Goal: Task Accomplishment & Management: Use online tool/utility

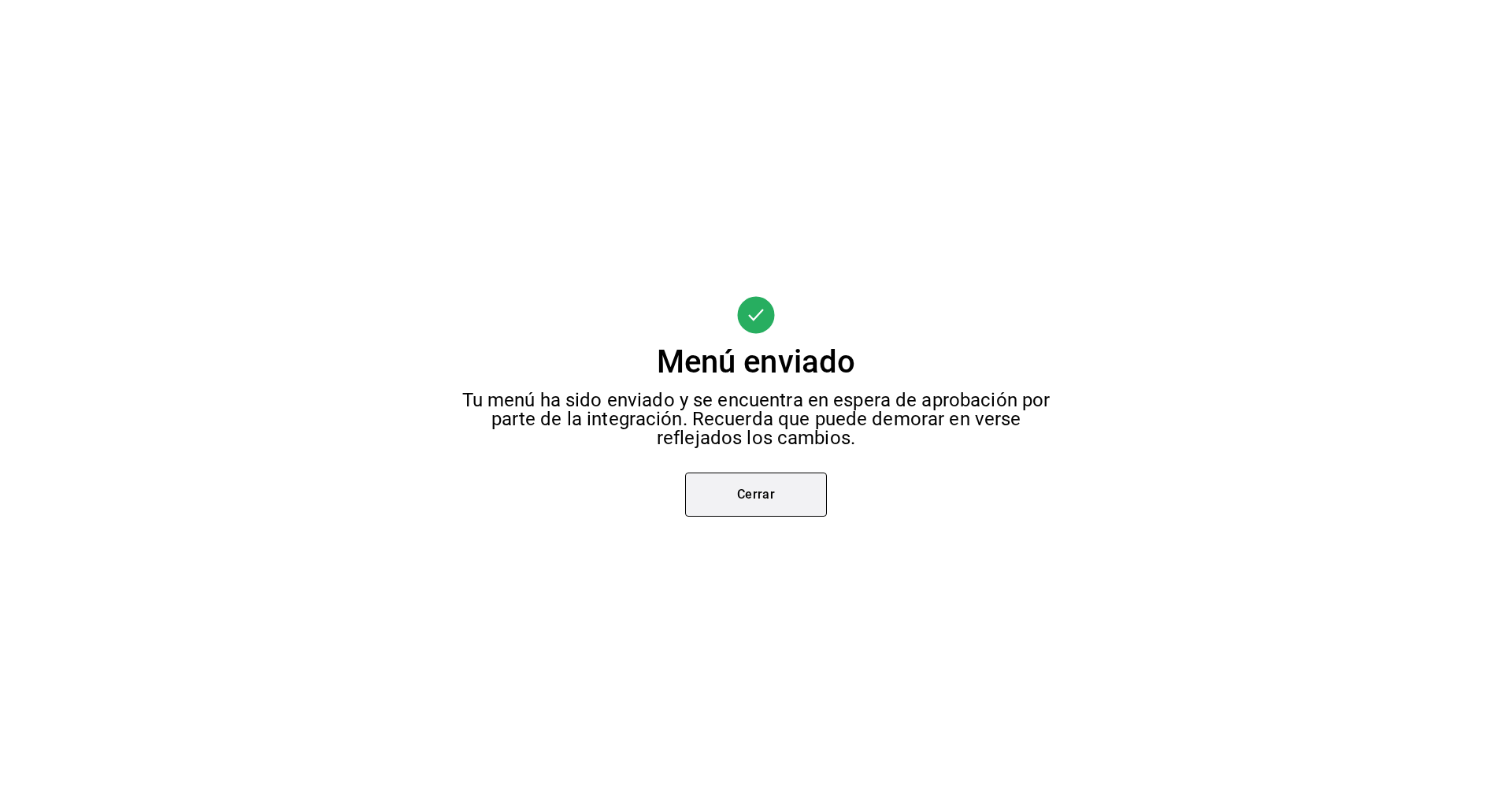
click at [731, 495] on button "Cerrar" at bounding box center [755, 495] width 142 height 44
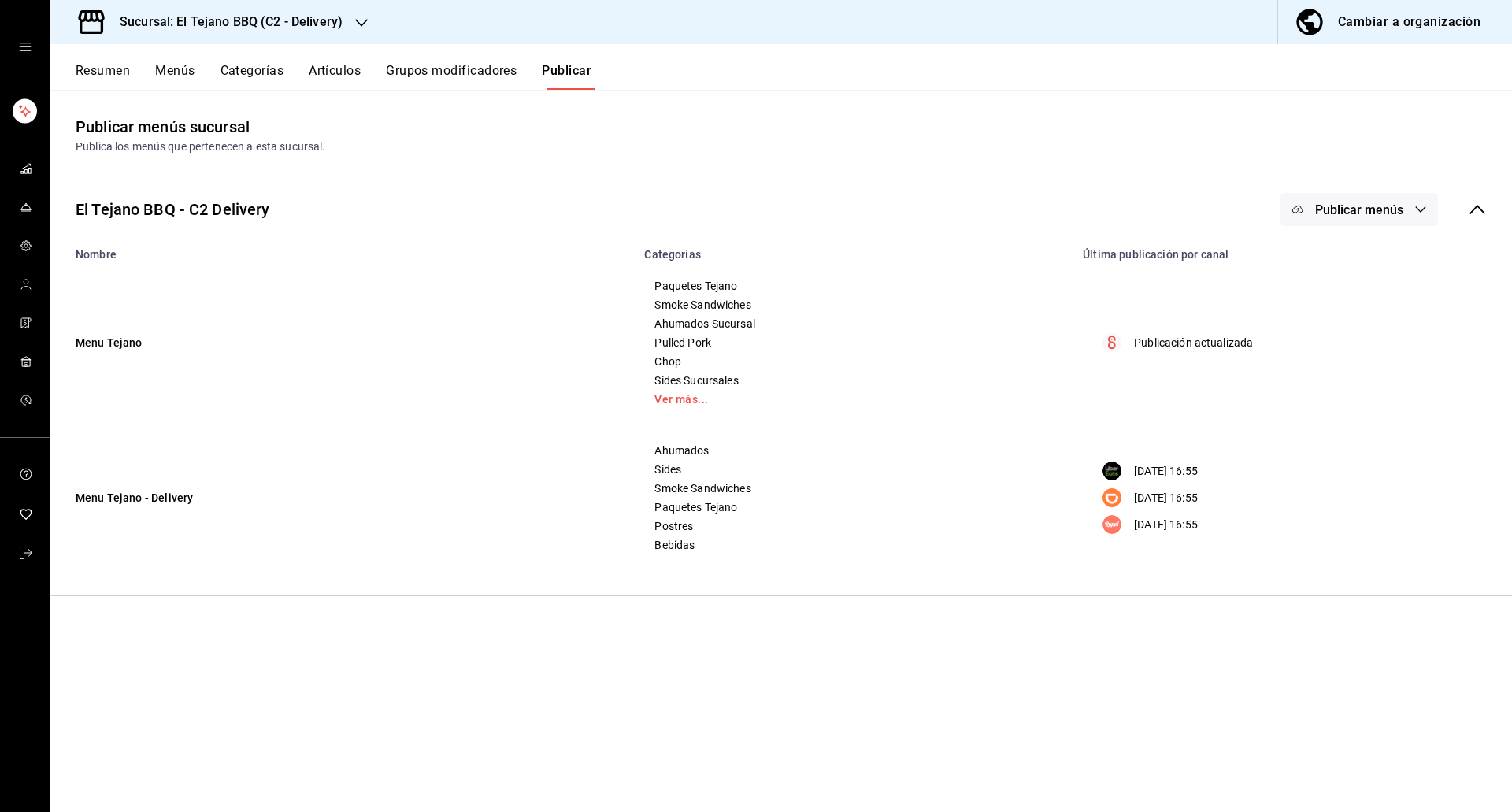
click at [109, 65] on button "Resumen" at bounding box center [102, 76] width 55 height 27
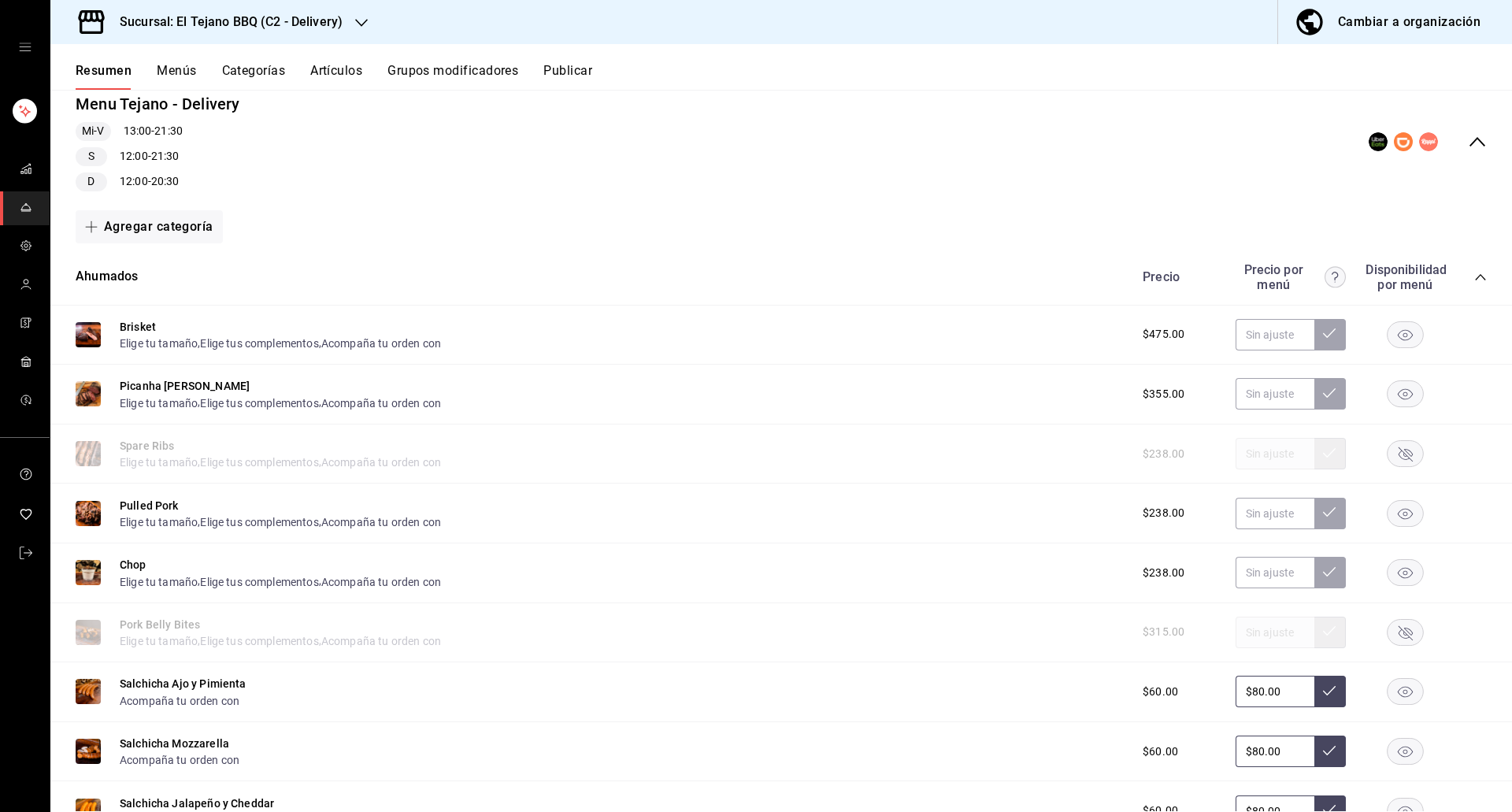
scroll to position [188, 0]
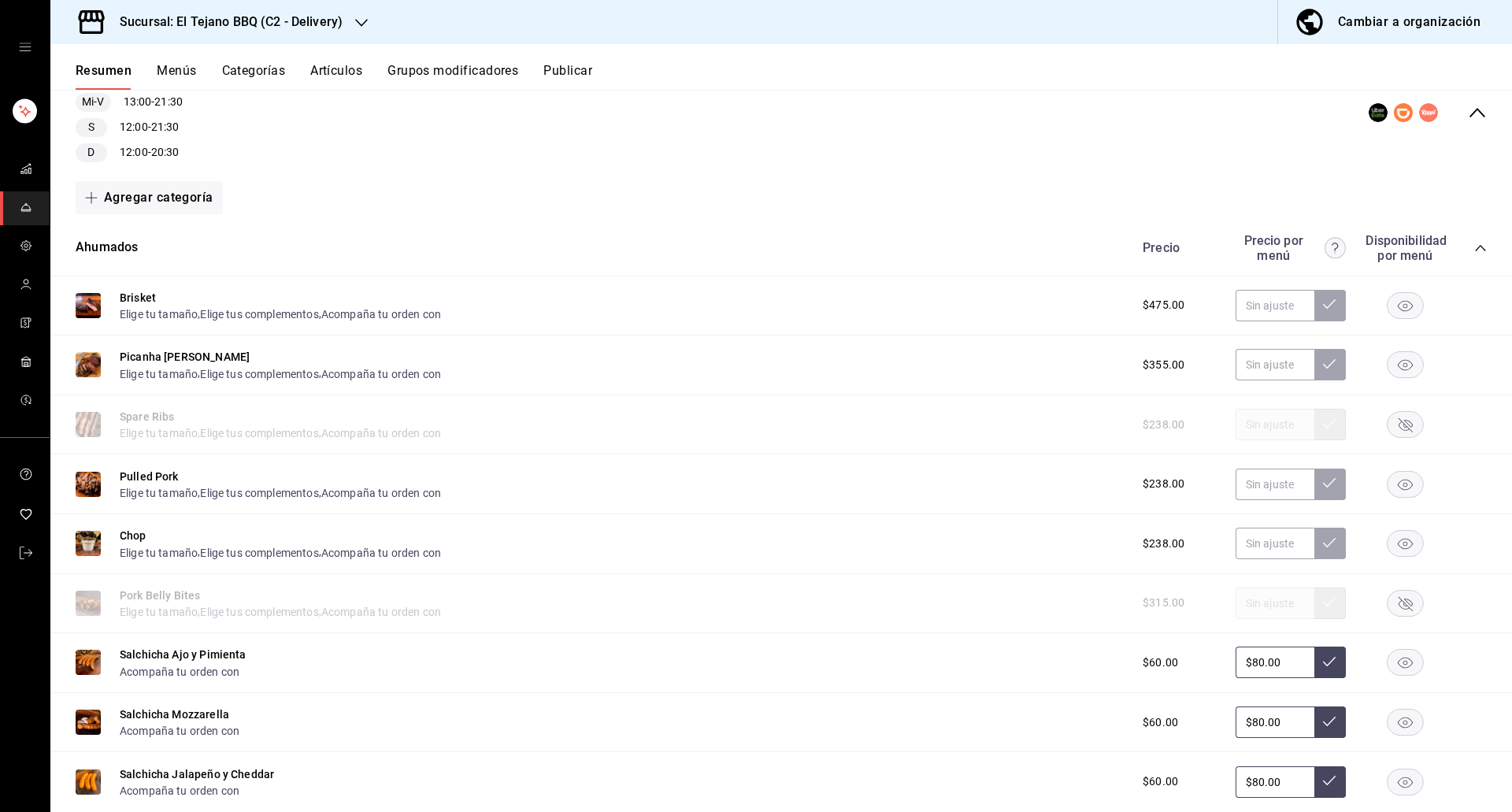
click at [1400, 416] on rect "button" at bounding box center [1405, 424] width 36 height 26
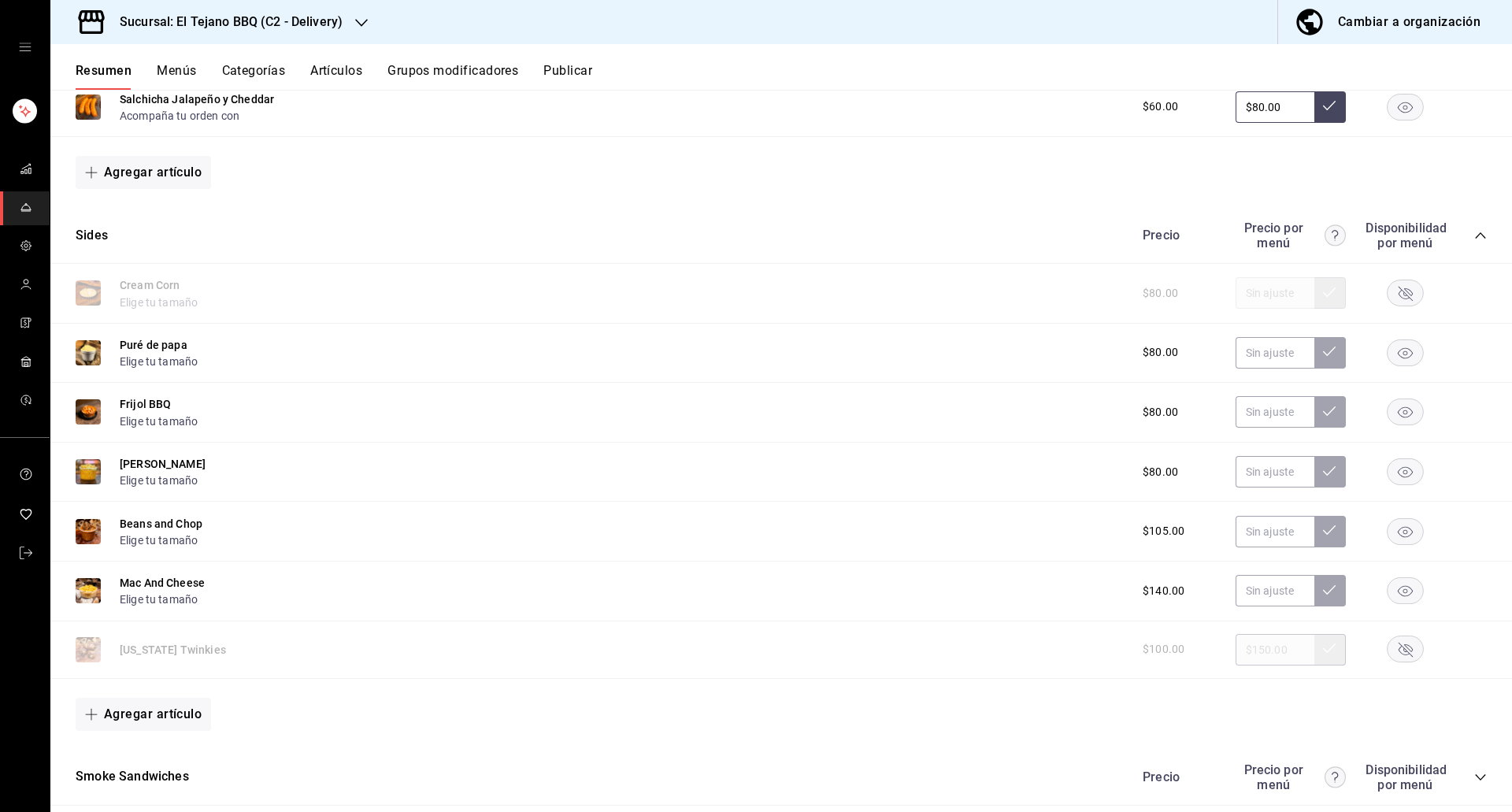
scroll to position [959, 0]
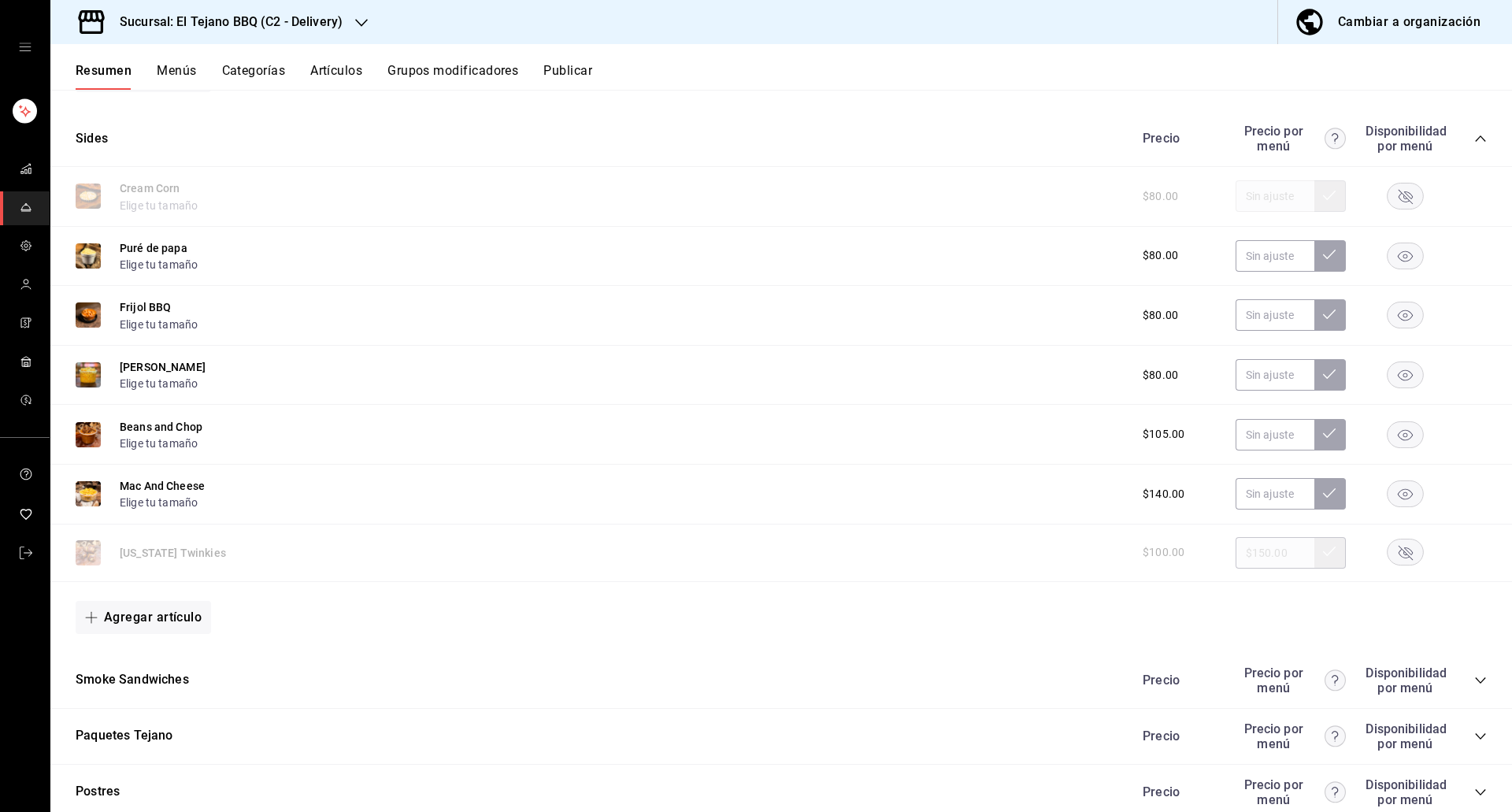
click at [1387, 549] on rect "button" at bounding box center [1405, 553] width 36 height 26
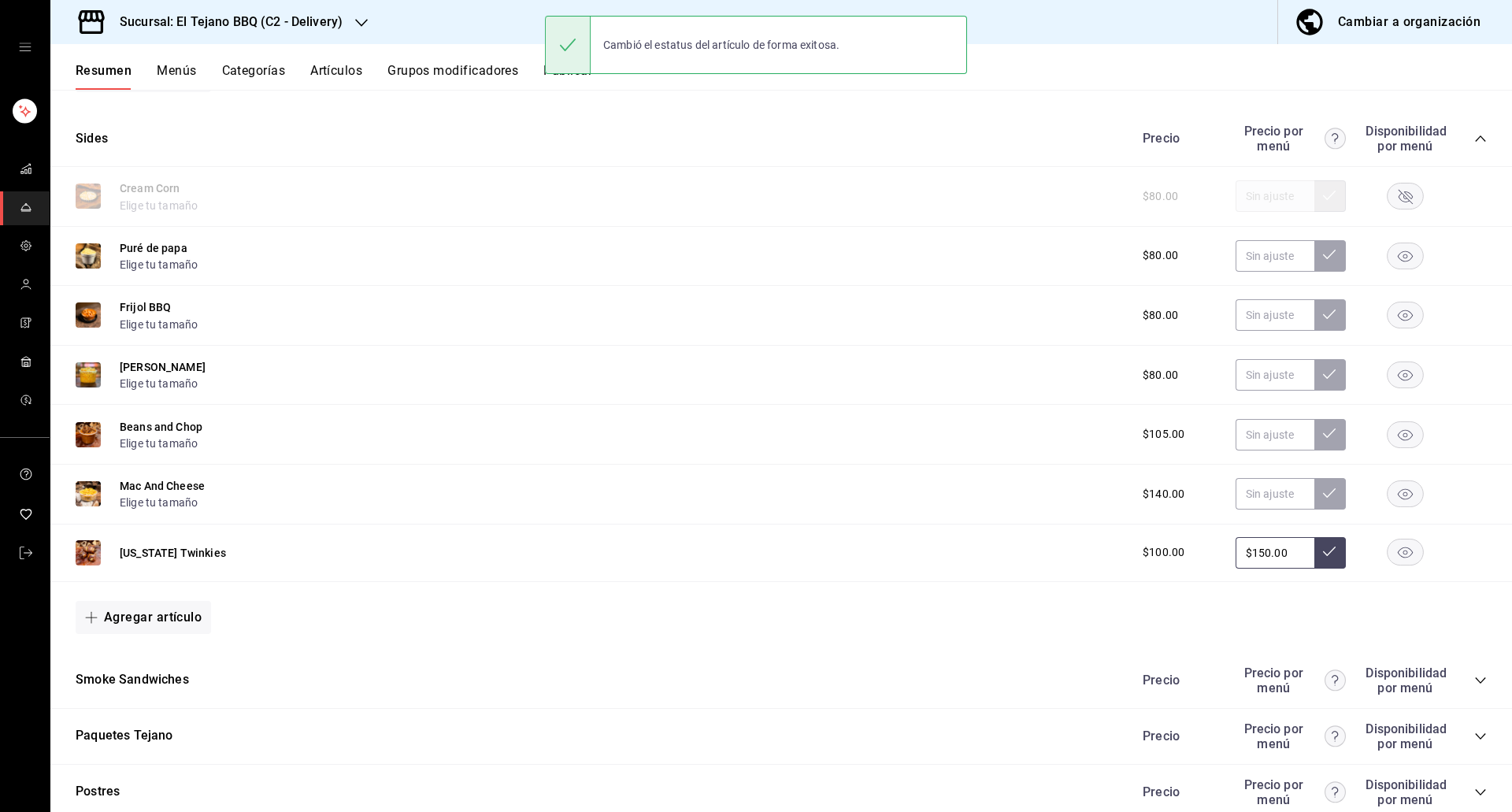
click at [327, 71] on button "Artículos" at bounding box center [336, 76] width 52 height 27
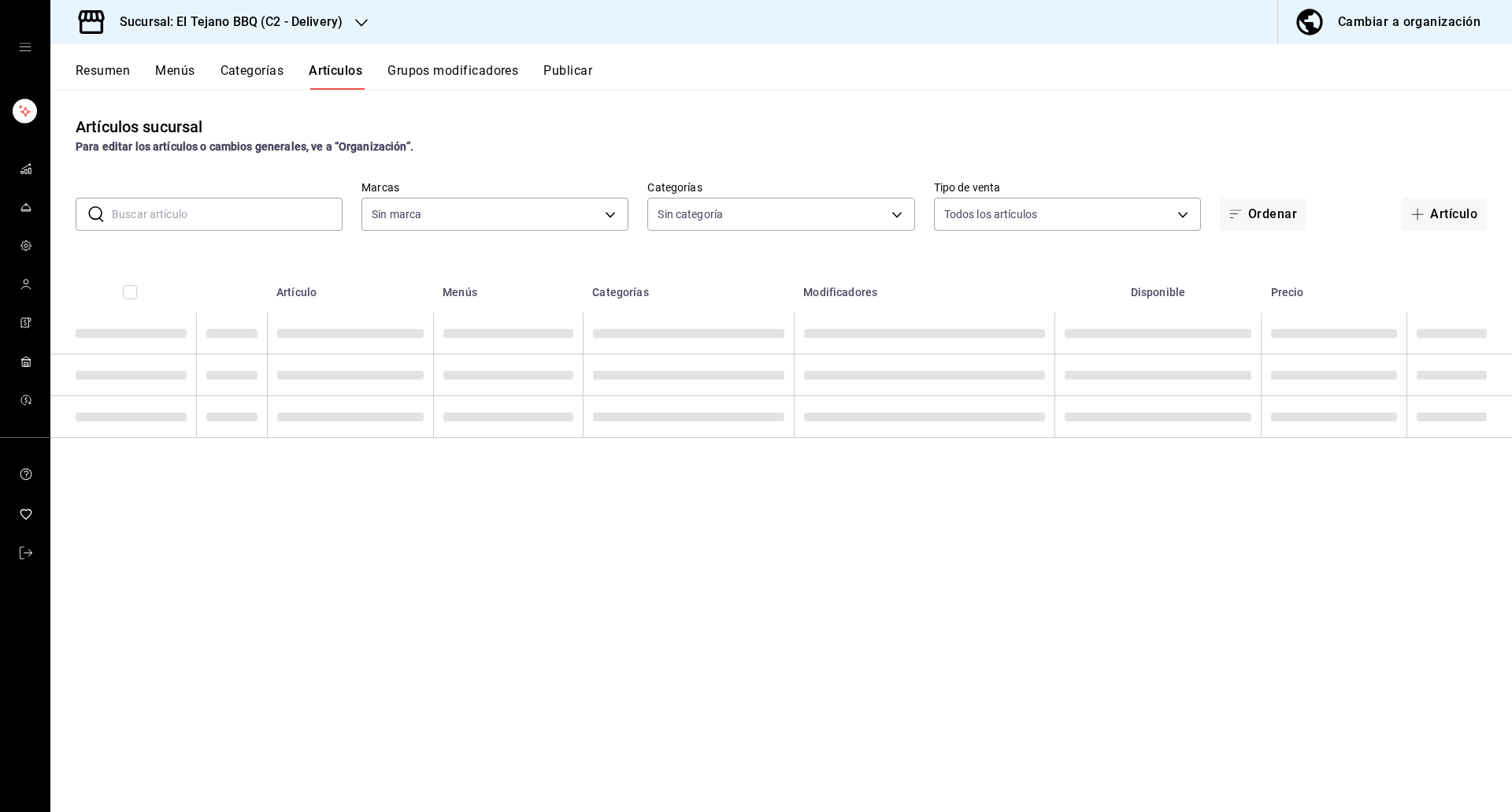
click at [248, 211] on input "text" at bounding box center [227, 215] width 230 height 32
type input "c7ffa1af-67c7-480b-88c6-a37194864535"
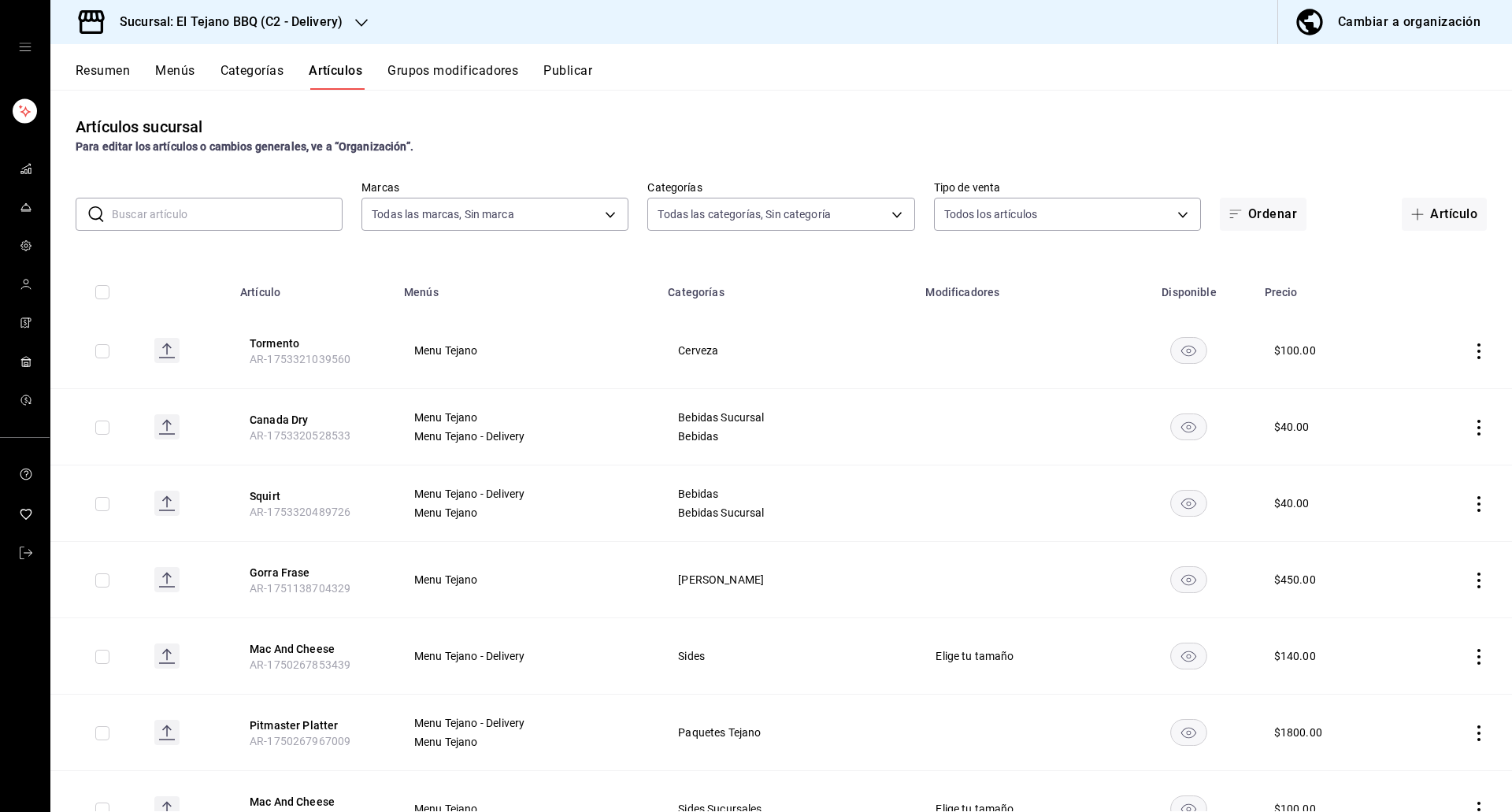
type input "S"
type input "1117e08c-6fdb-465b-b229-f3b4f4884d76,92e33f16-2911-4925-80c1-d9d9da3048ff,3f88d…"
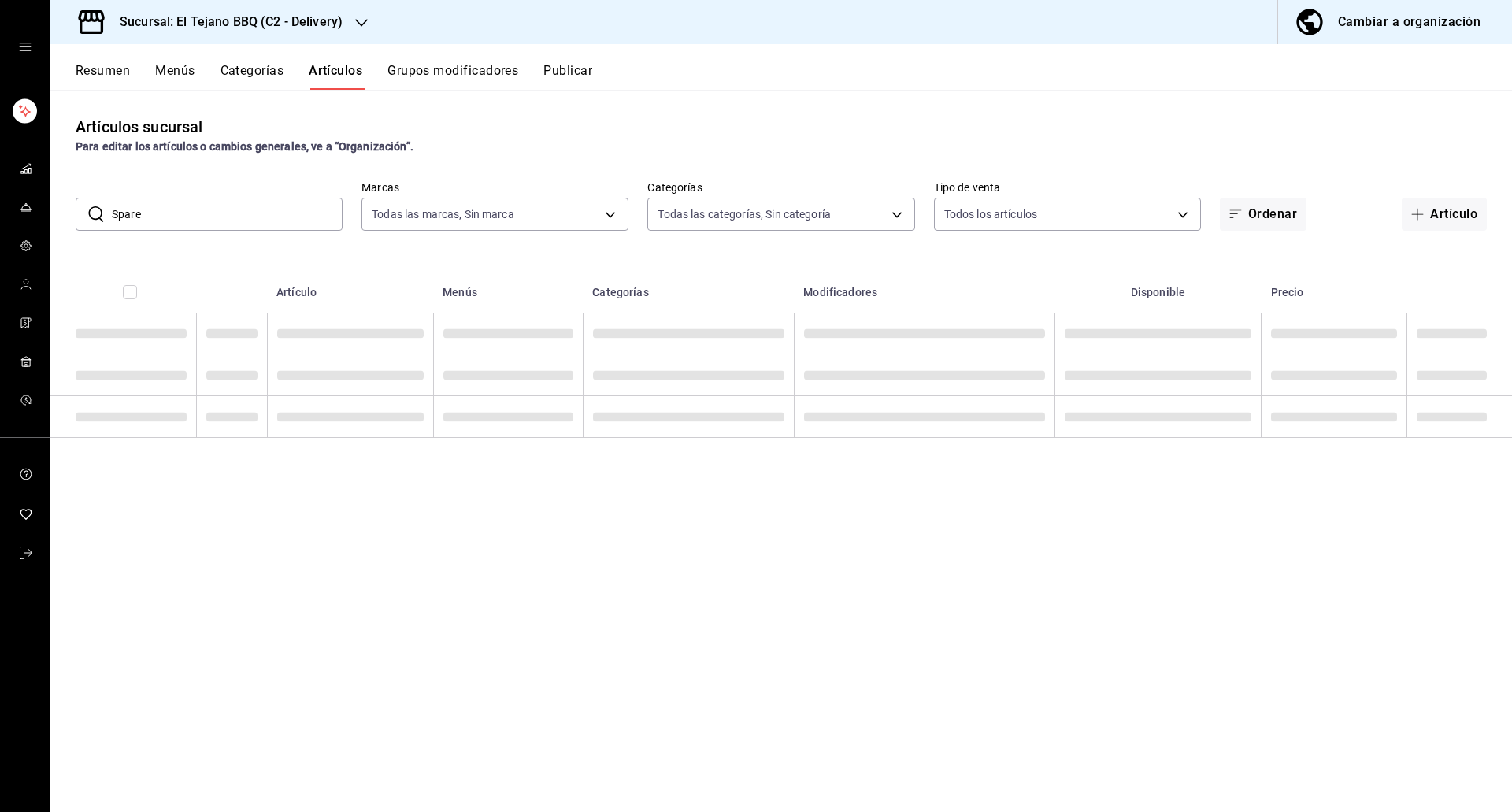
type input "spare ribs"
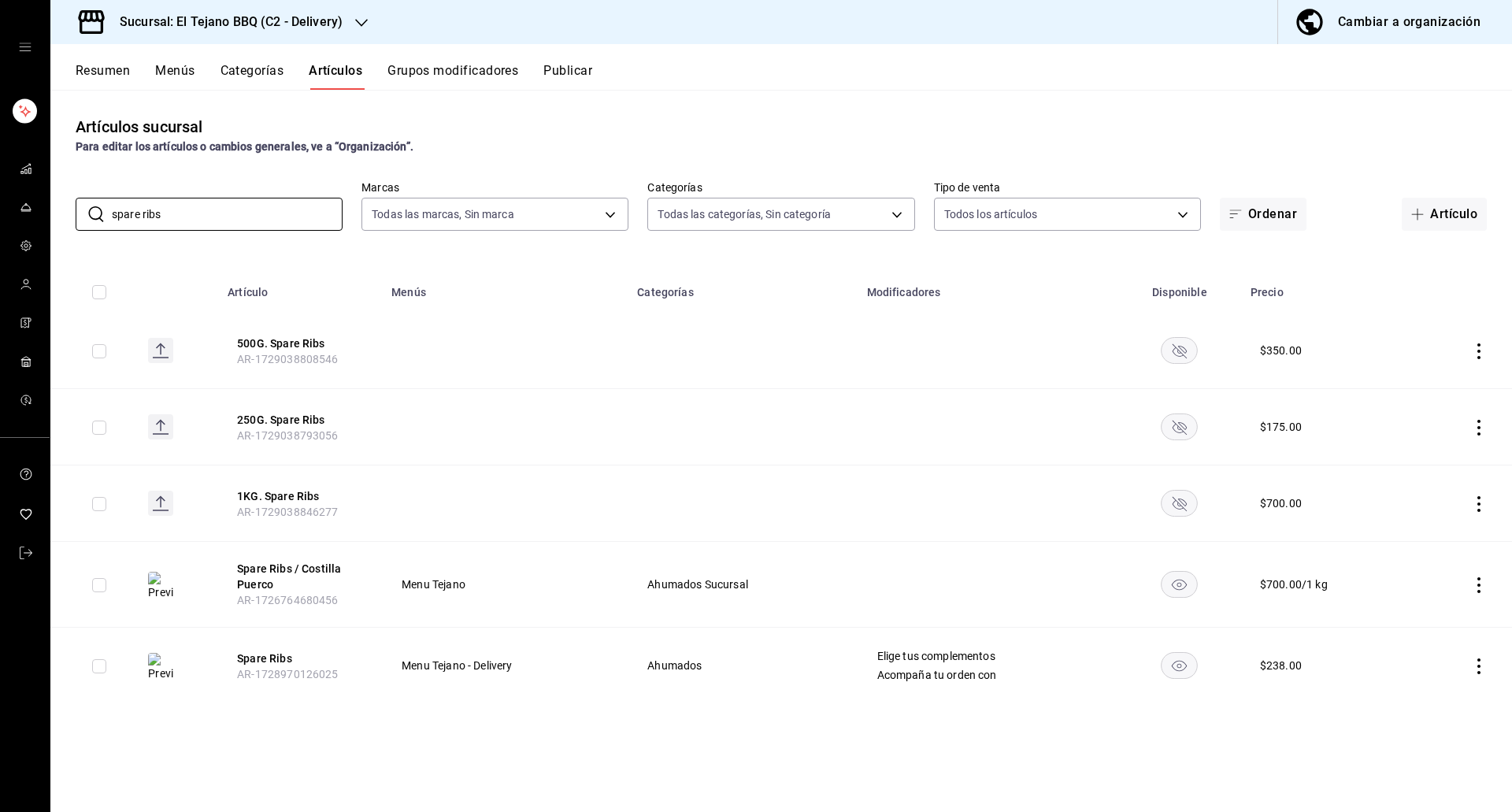
click at [1178, 346] on rect "availability-product" at bounding box center [1179, 350] width 36 height 26
click at [1190, 414] on rect "availability-product" at bounding box center [1179, 426] width 36 height 26
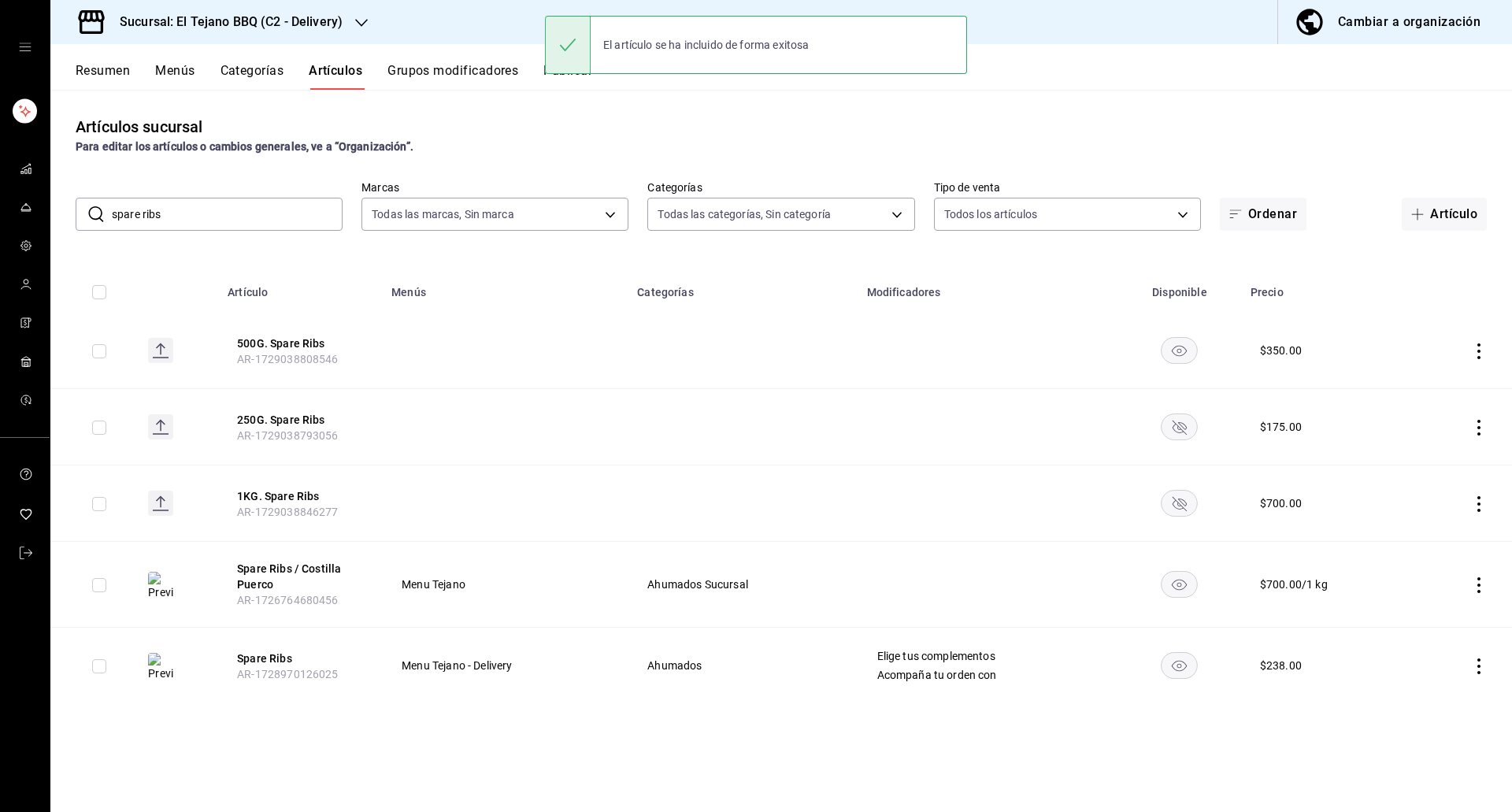
click at [1171, 493] on rect "availability-product" at bounding box center [1179, 503] width 36 height 26
click at [546, 88] on button "Publicar" at bounding box center [567, 76] width 49 height 27
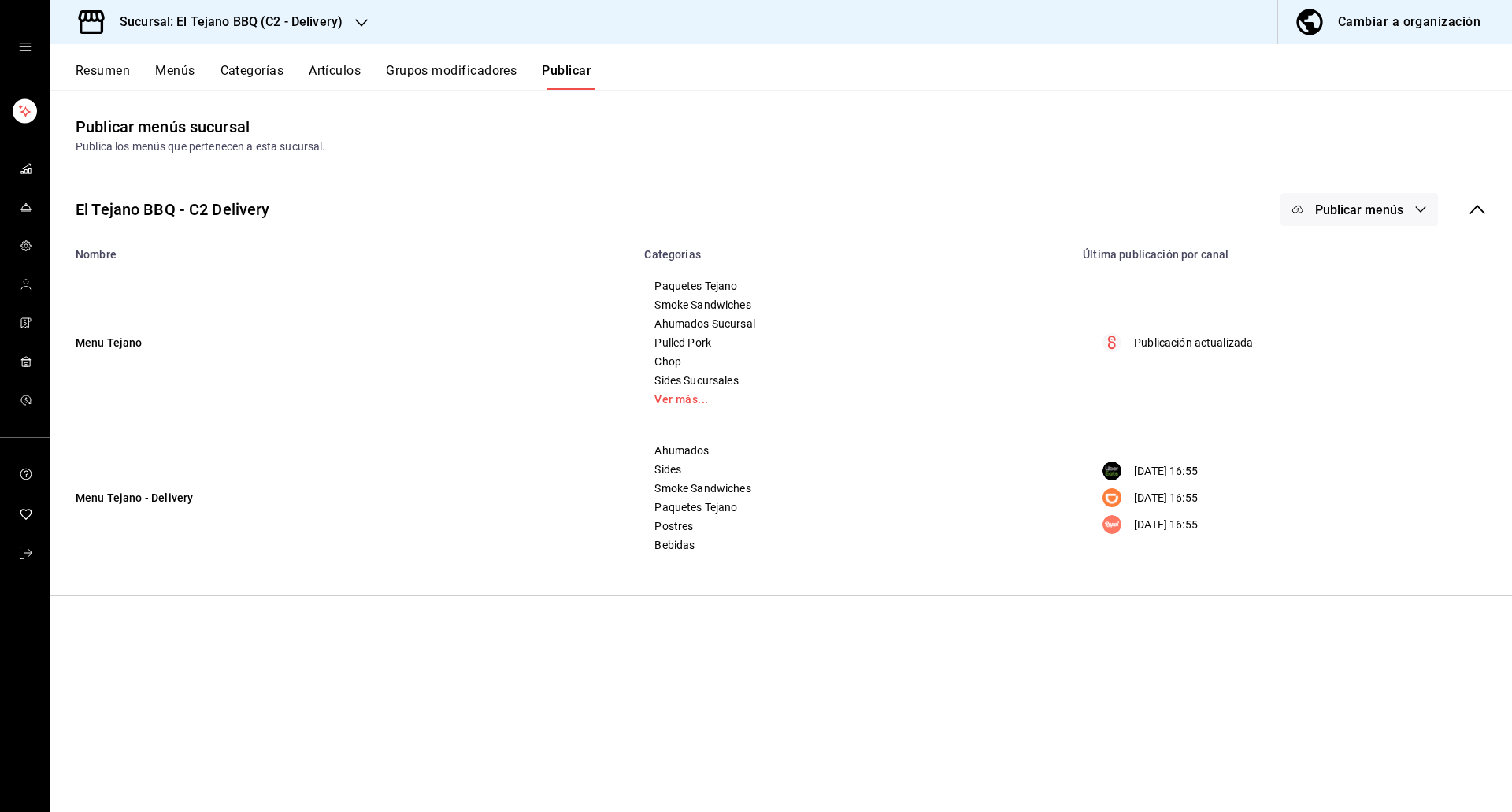
click at [1356, 211] on span "Publicar menús" at bounding box center [1359, 210] width 88 height 15
click at [1376, 390] on span "Rappi" at bounding box center [1382, 394] width 76 height 17
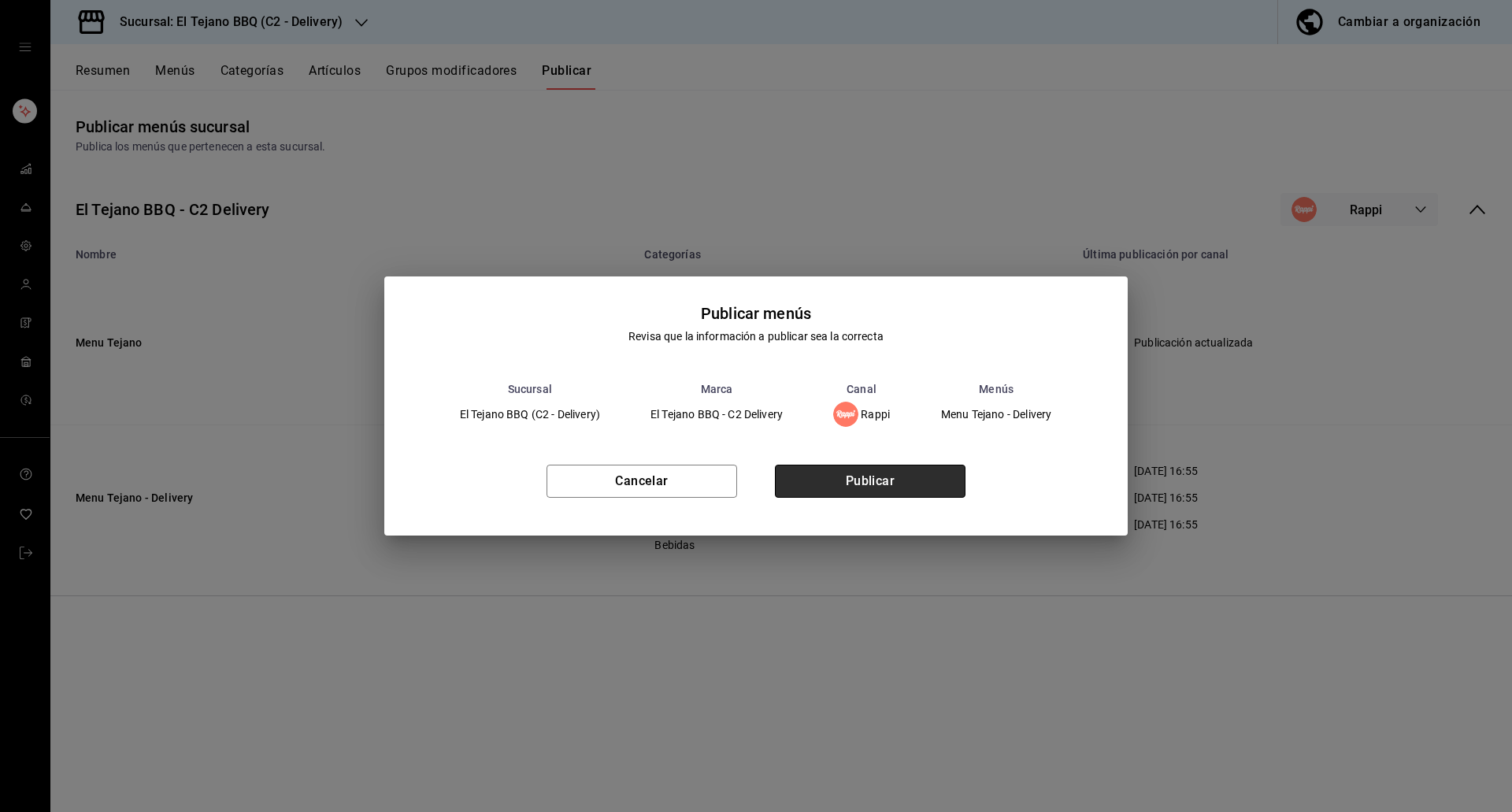
click at [880, 491] on button "Publicar" at bounding box center [870, 481] width 191 height 33
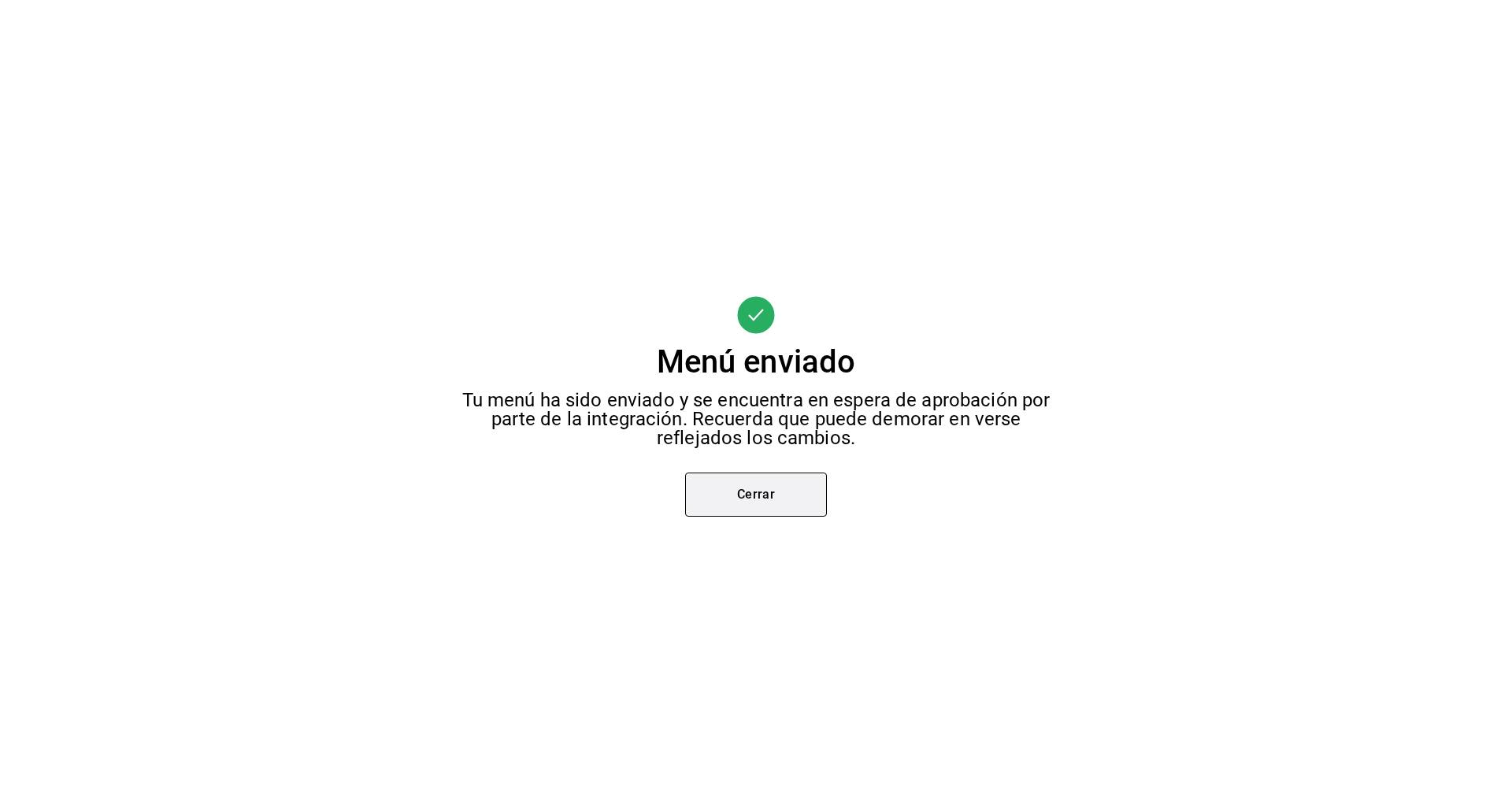
click at [765, 496] on button "Cerrar" at bounding box center [755, 495] width 142 height 44
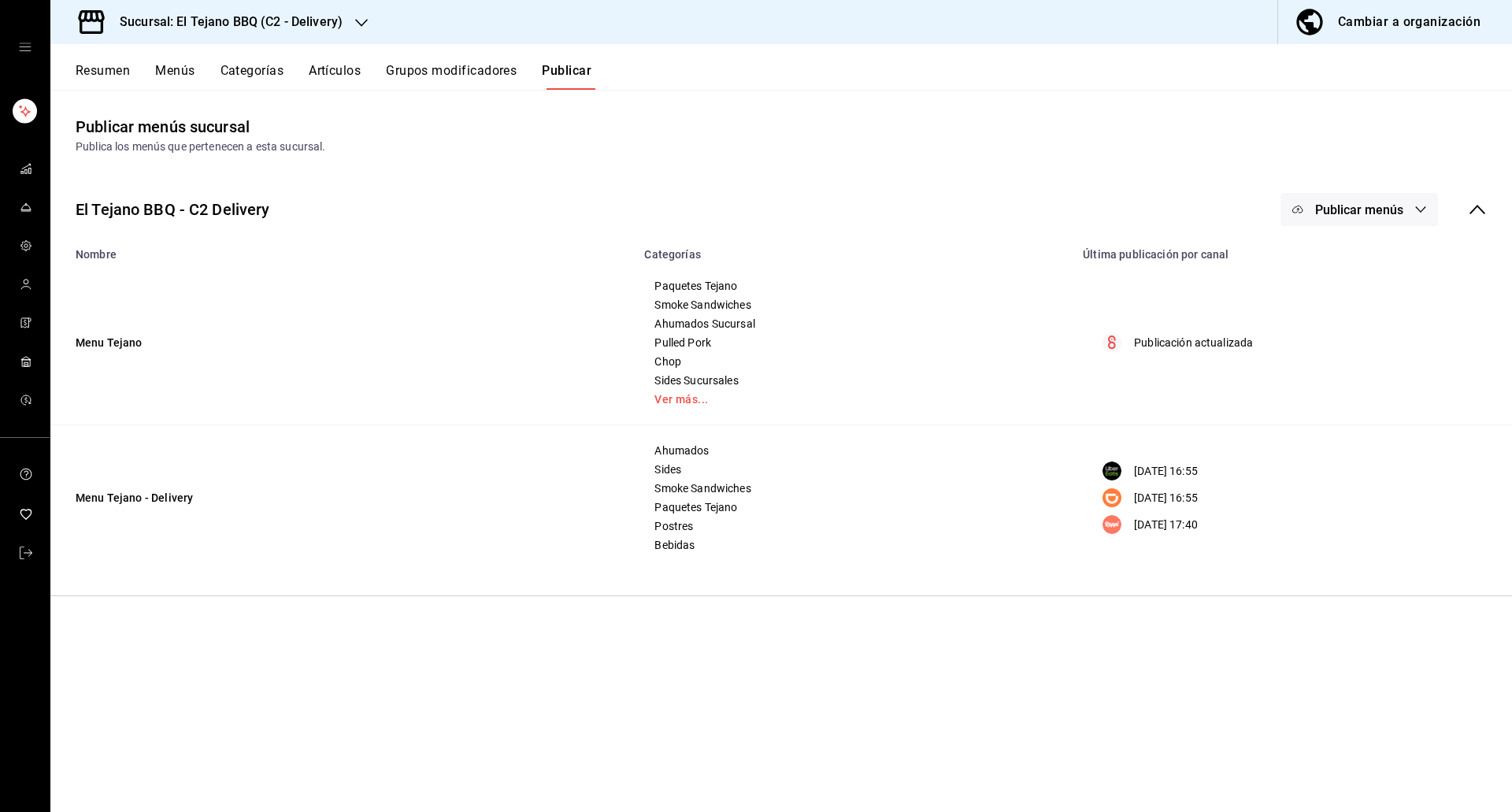
click at [1409, 224] on button "Publicar menús" at bounding box center [1359, 209] width 158 height 33
click at [1334, 340] on div at bounding box center [1321, 348] width 44 height 25
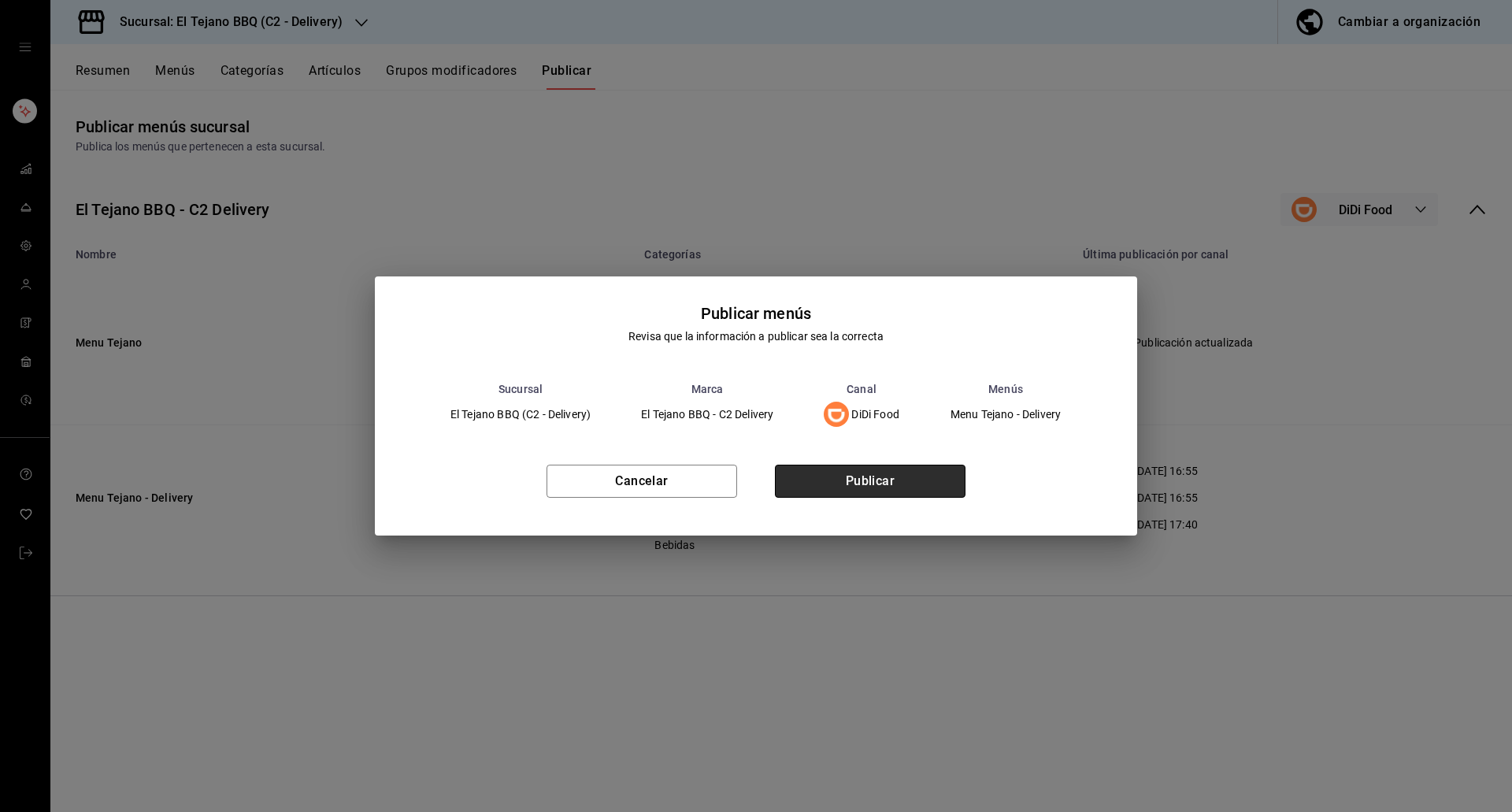
click at [840, 466] on button "Publicar" at bounding box center [870, 481] width 191 height 33
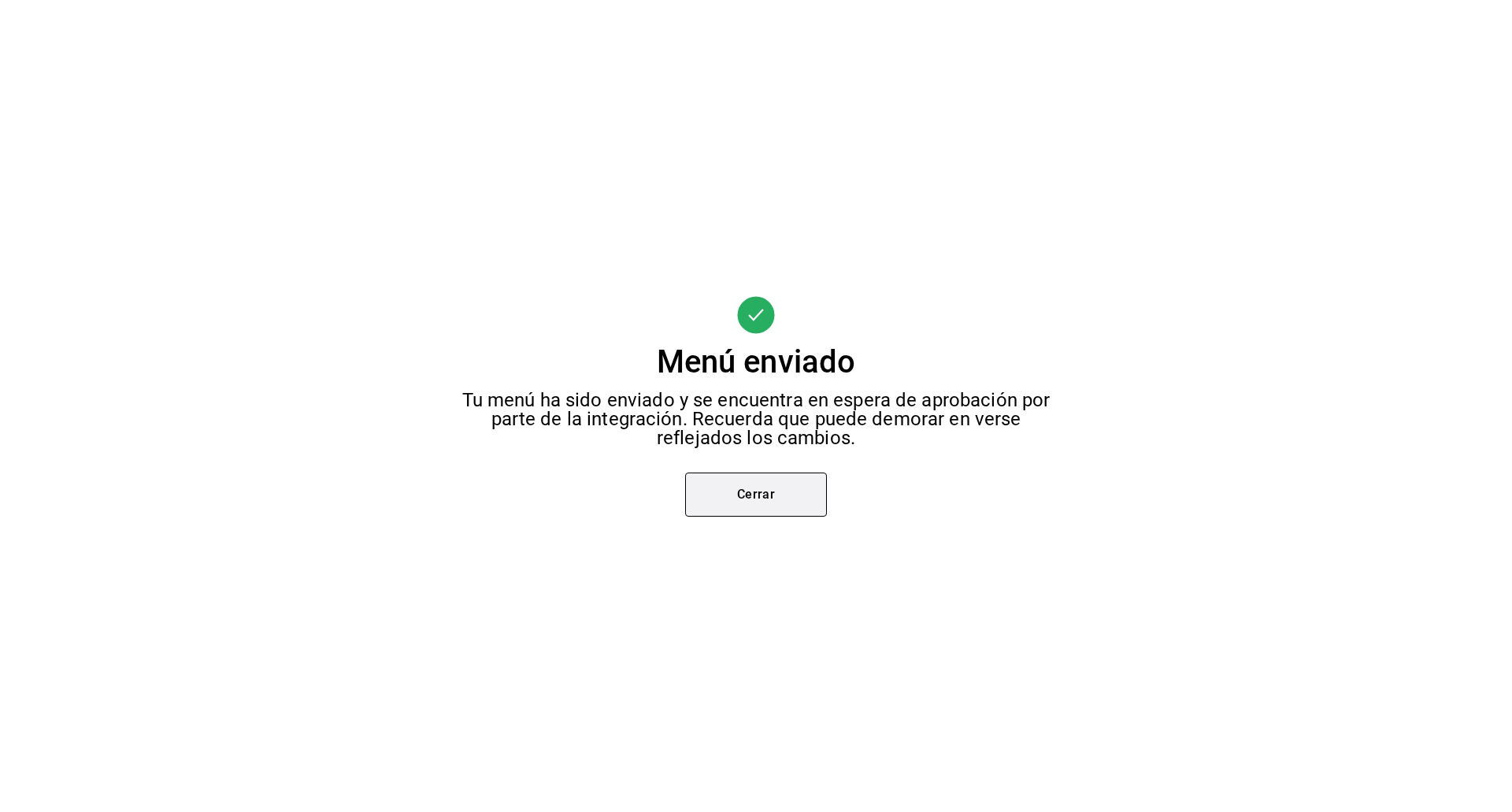
click at [752, 490] on button "Cerrar" at bounding box center [755, 495] width 142 height 44
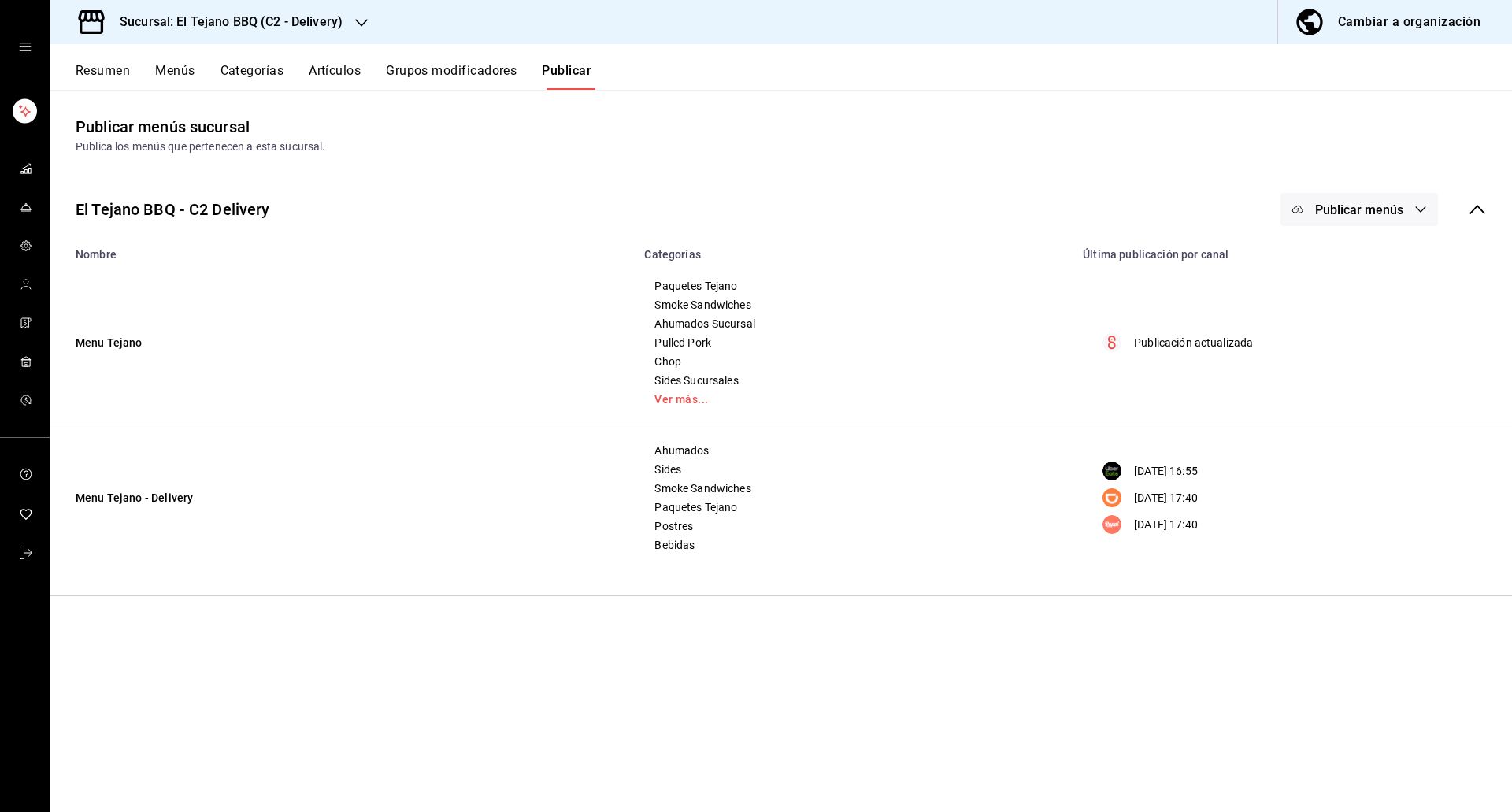
click at [1391, 211] on span "Publicar menús" at bounding box center [1359, 210] width 88 height 15
click at [1318, 317] on div at bounding box center [1321, 304] width 44 height 25
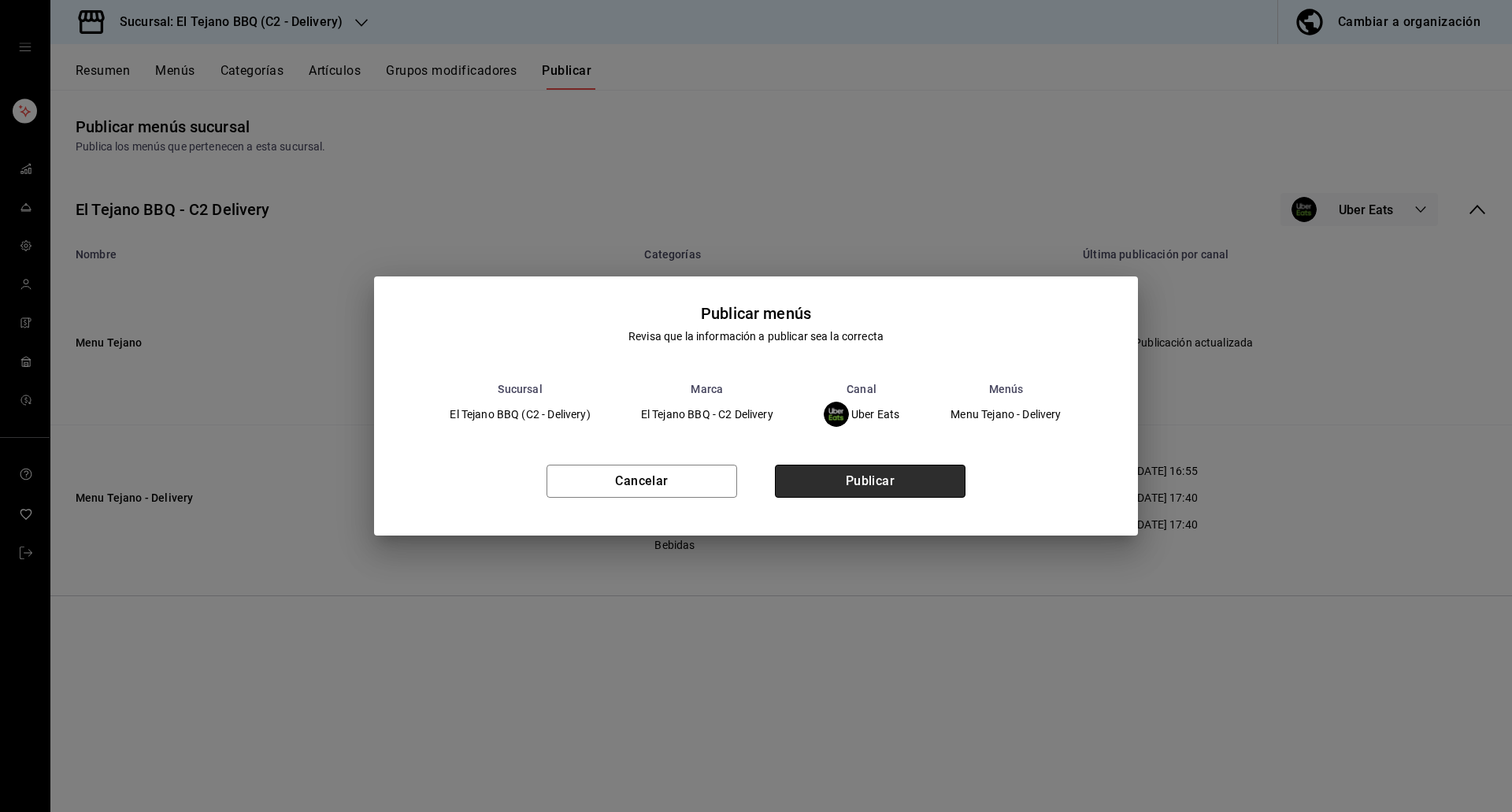
click at [899, 473] on button "Publicar" at bounding box center [870, 481] width 191 height 33
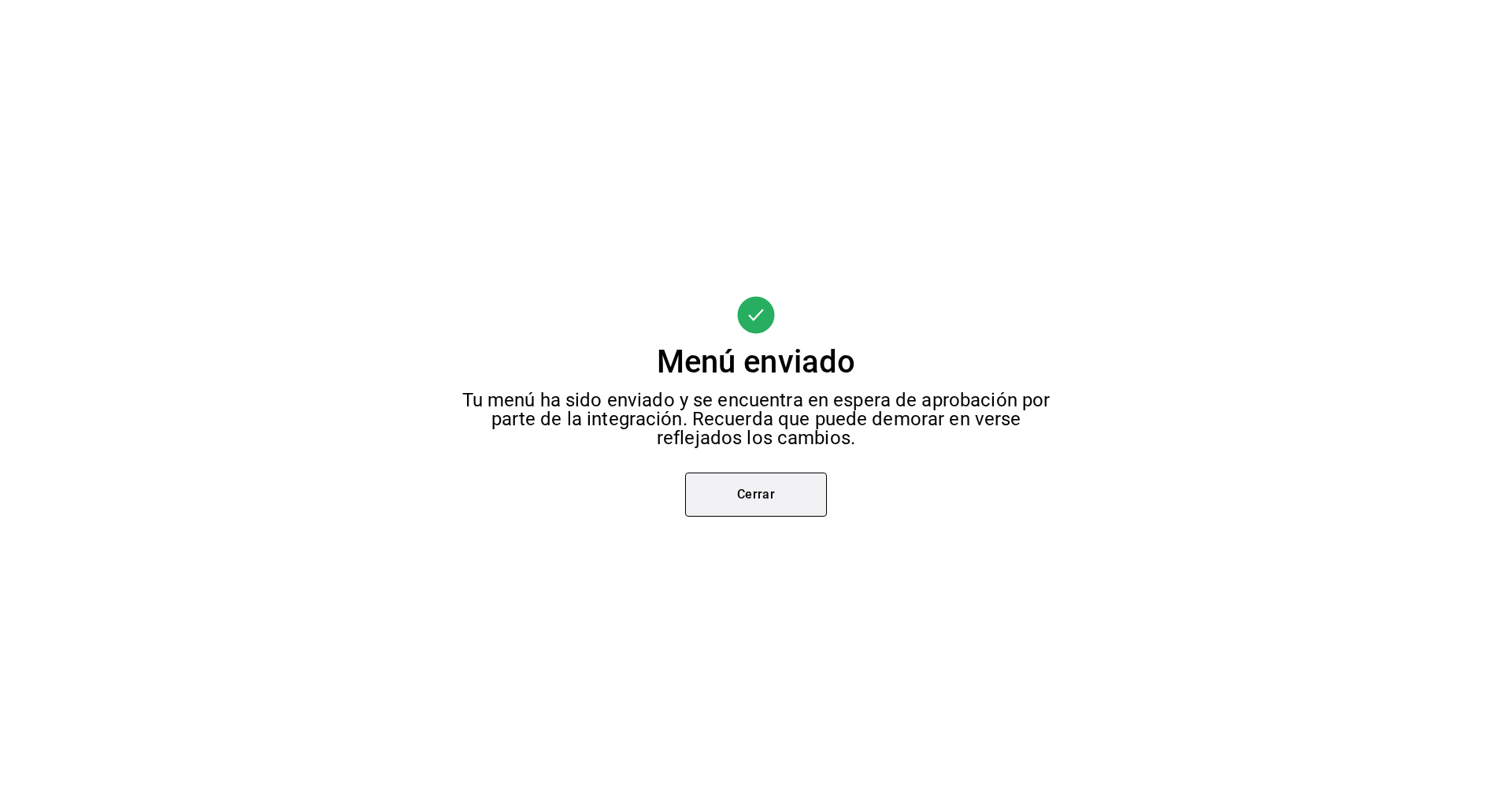
click at [749, 507] on button "Cerrar" at bounding box center [755, 495] width 142 height 44
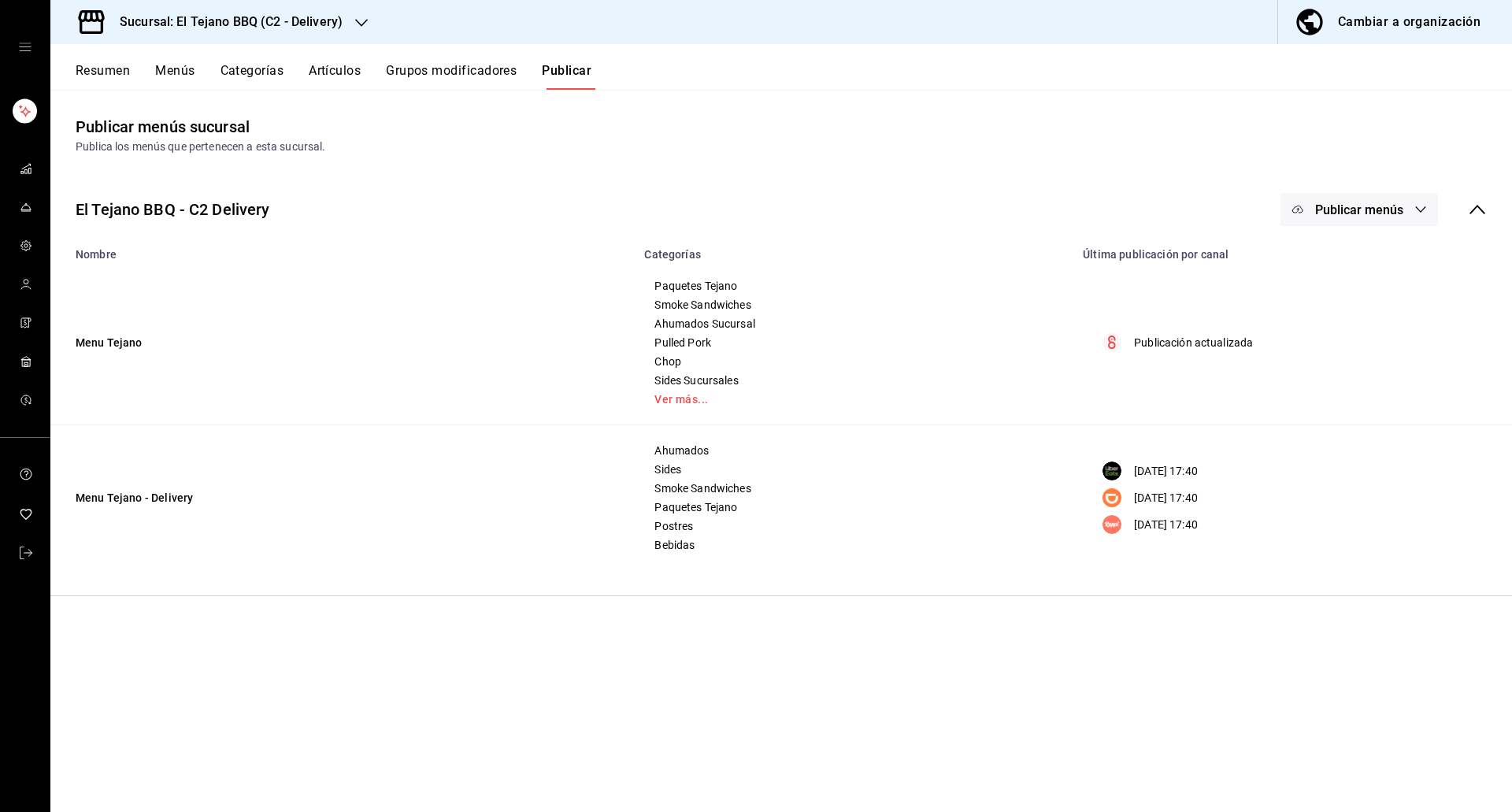
click at [100, 74] on button "Resumen" at bounding box center [102, 76] width 55 height 27
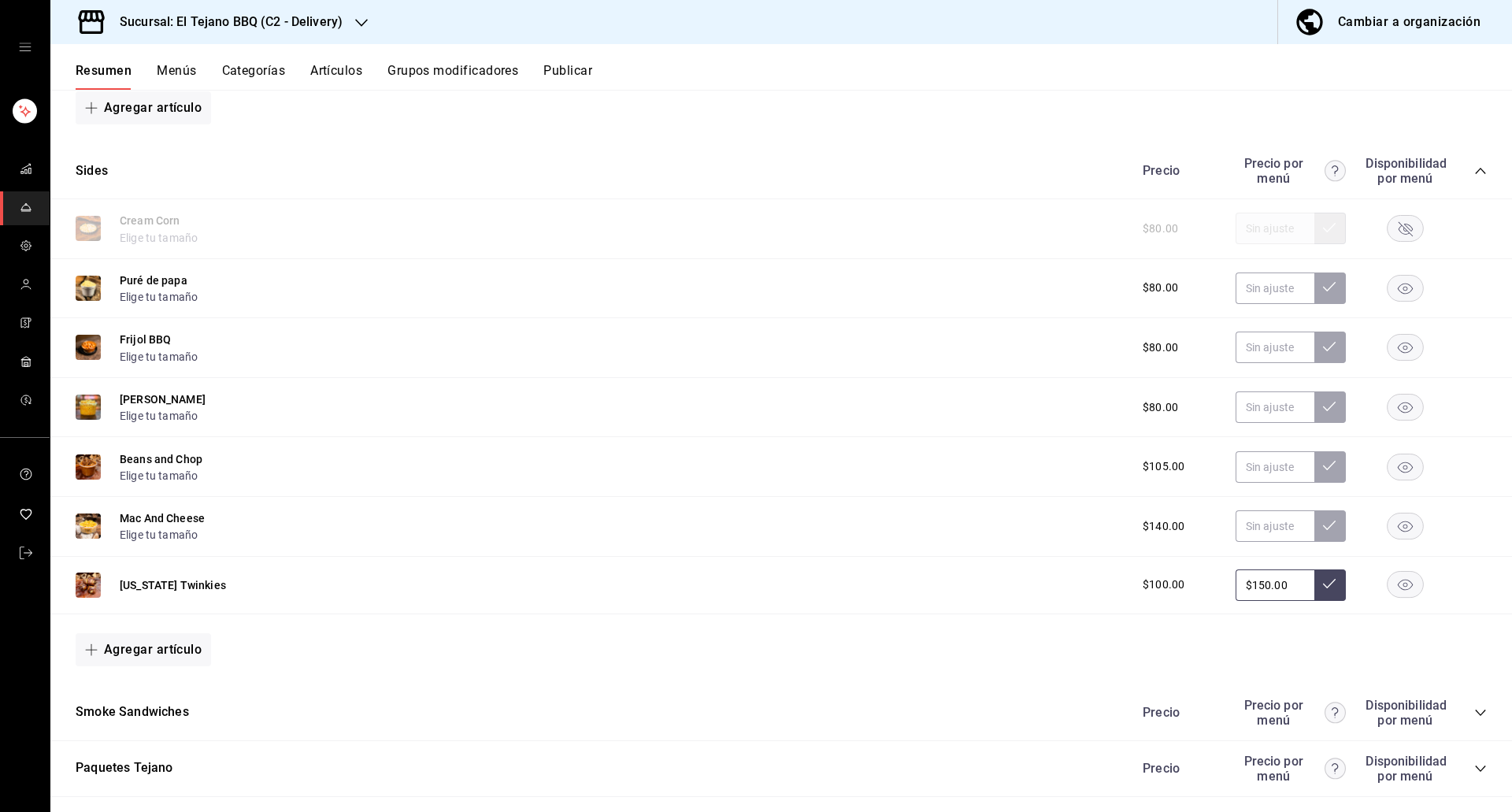
scroll to position [1168, 0]
